Goal: Task Accomplishment & Management: Use online tool/utility

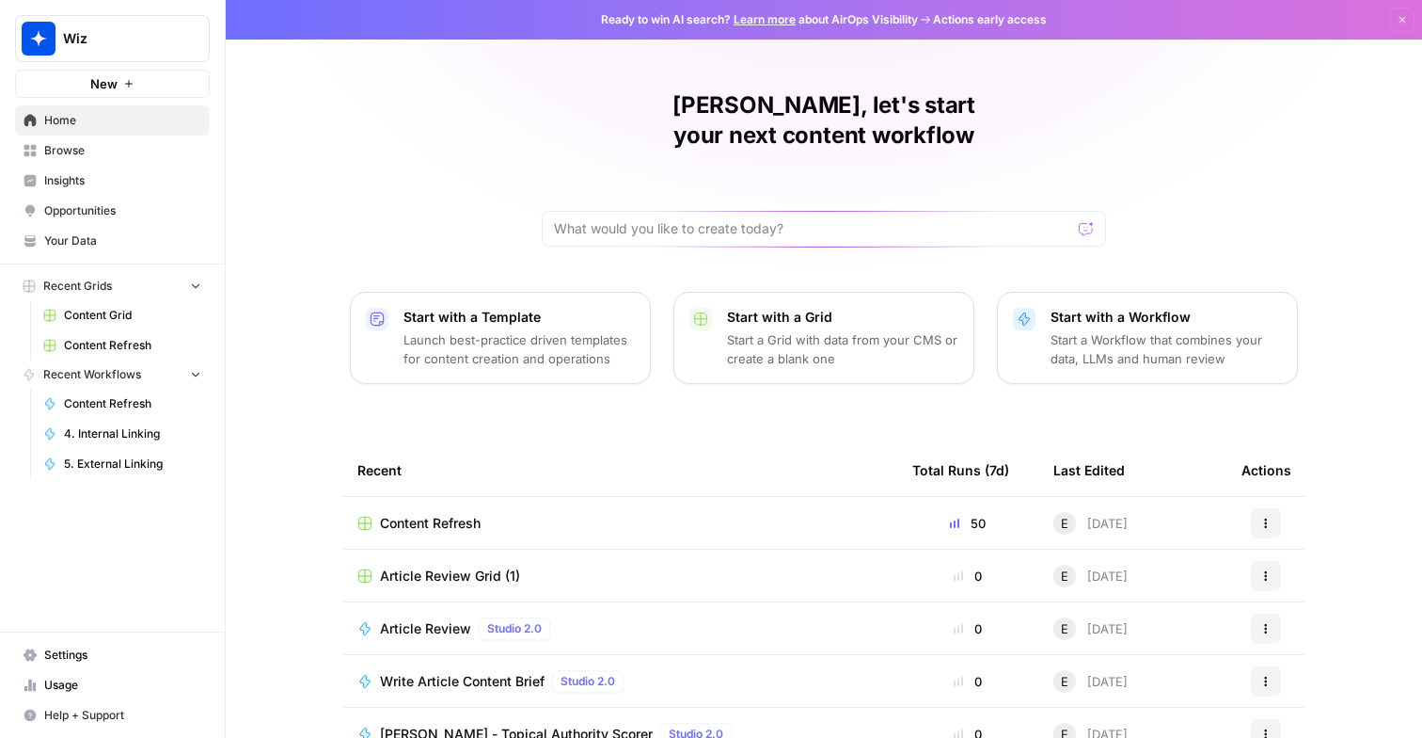
click at [124, 339] on span "Content Refresh" at bounding box center [132, 345] width 137 height 17
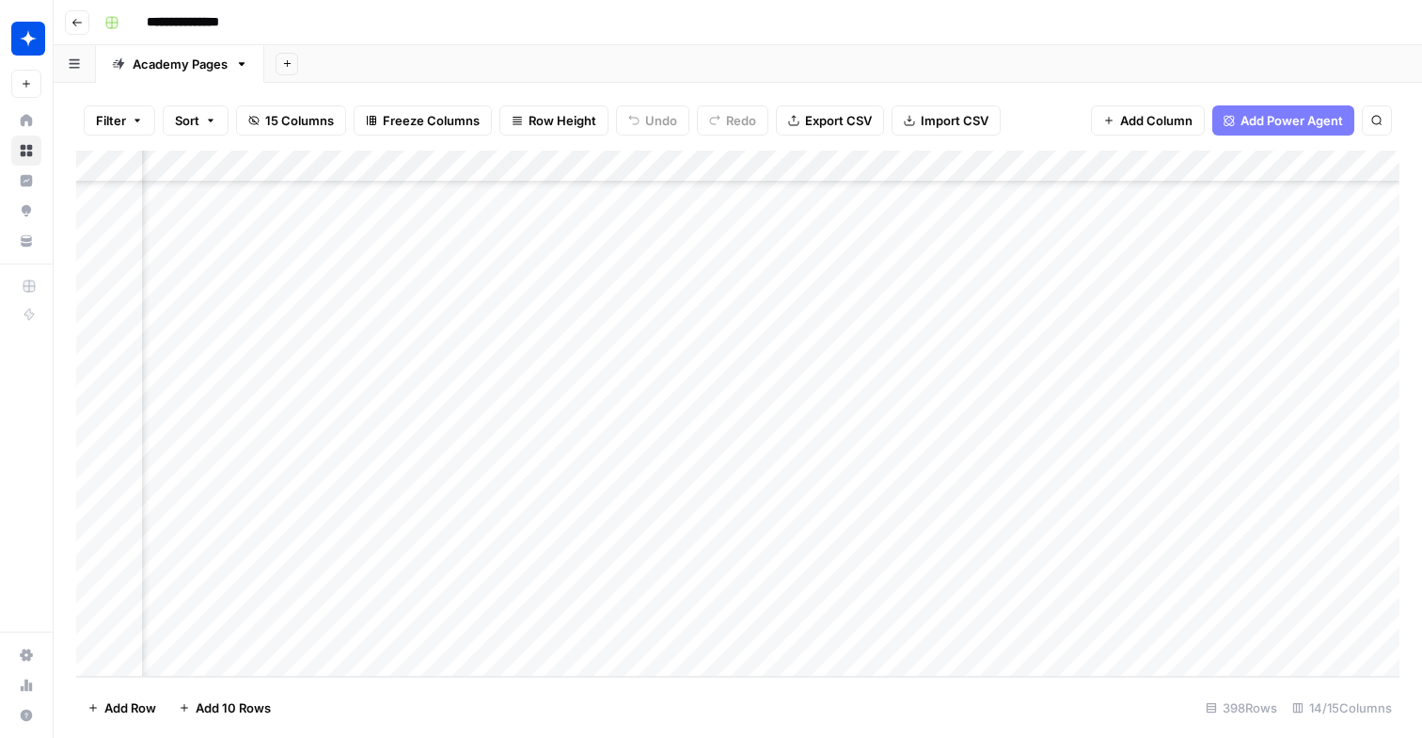
scroll to position [12266, 984]
click at [578, 466] on div "Add Column" at bounding box center [738, 414] width 1324 height 526
click at [583, 530] on div "Add Column" at bounding box center [738, 414] width 1324 height 526
click at [572, 563] on div "Add Column" at bounding box center [738, 414] width 1324 height 526
click at [574, 592] on div "Add Column" at bounding box center [738, 414] width 1324 height 526
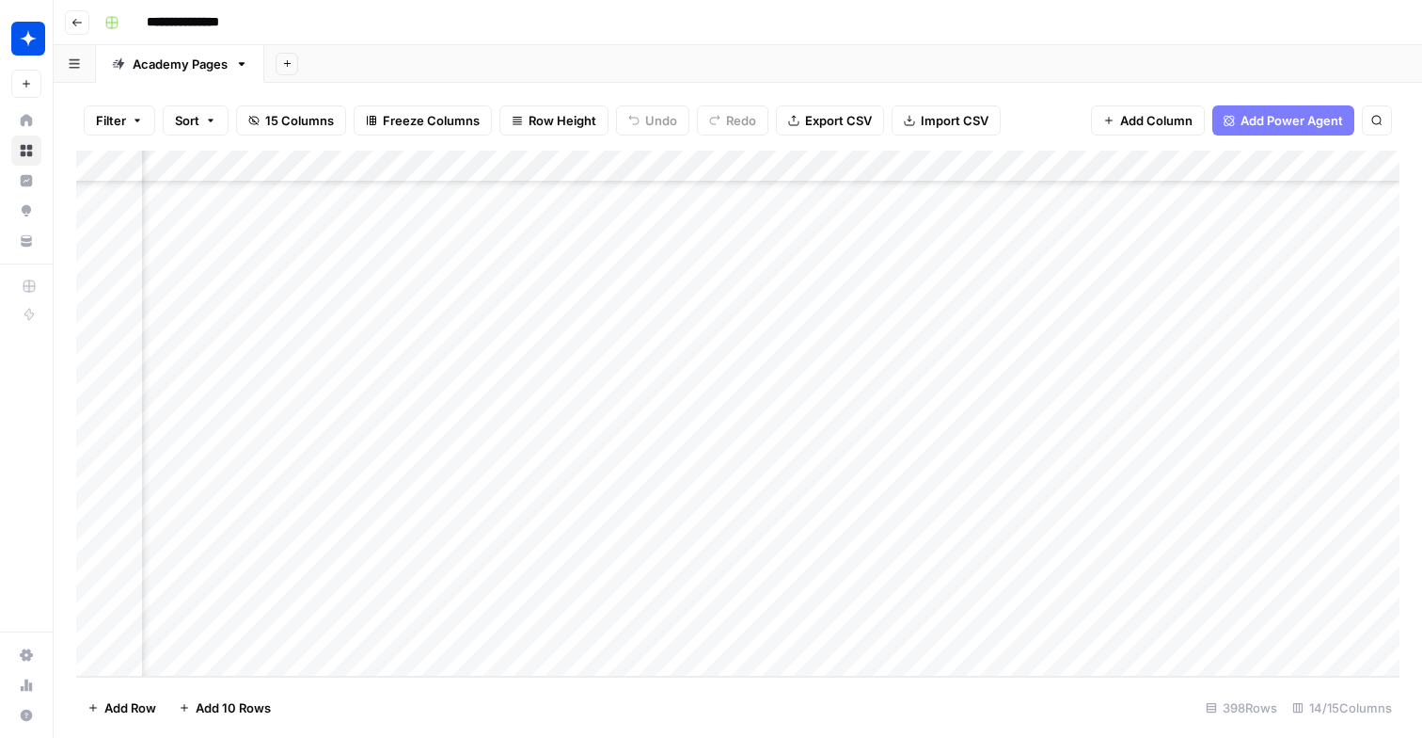
scroll to position [12266, 935]
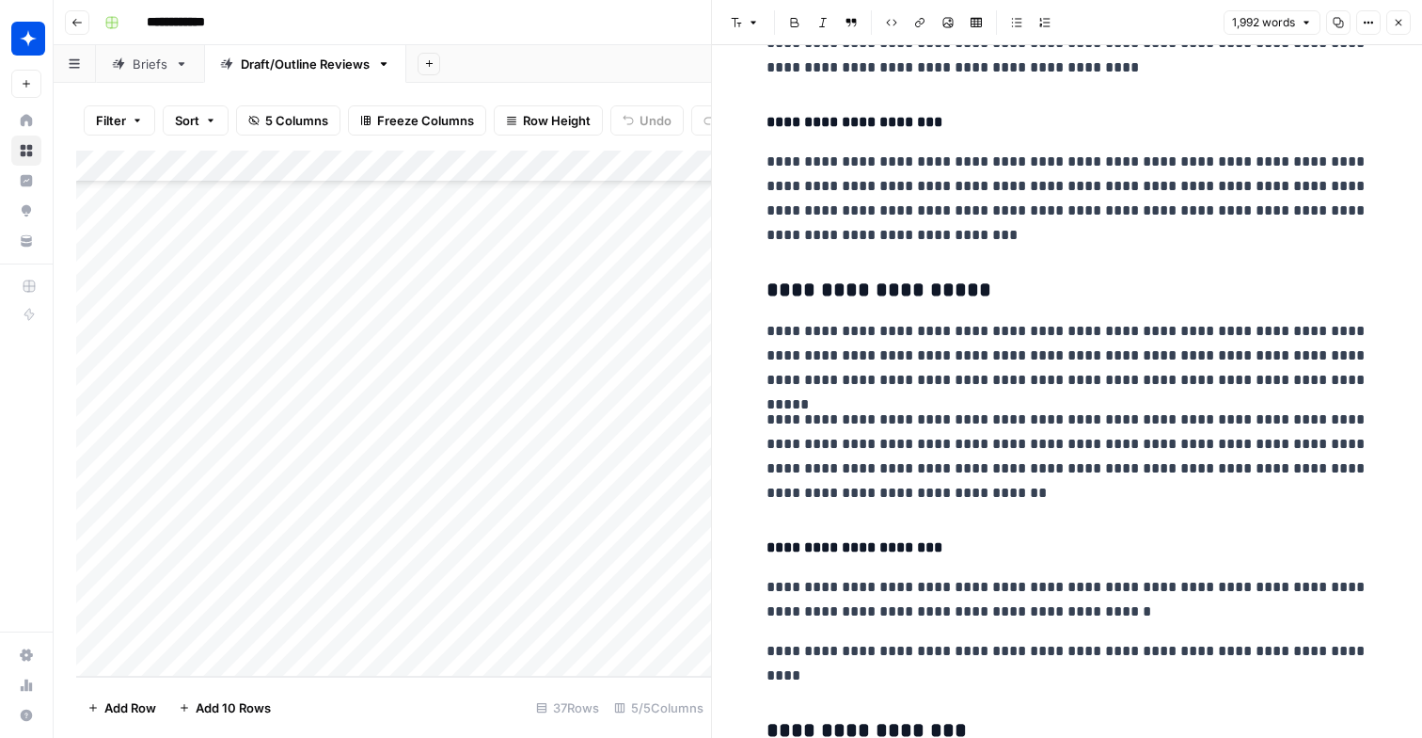
scroll to position [3567, 0]
